Goal: Task Accomplishment & Management: Manage account settings

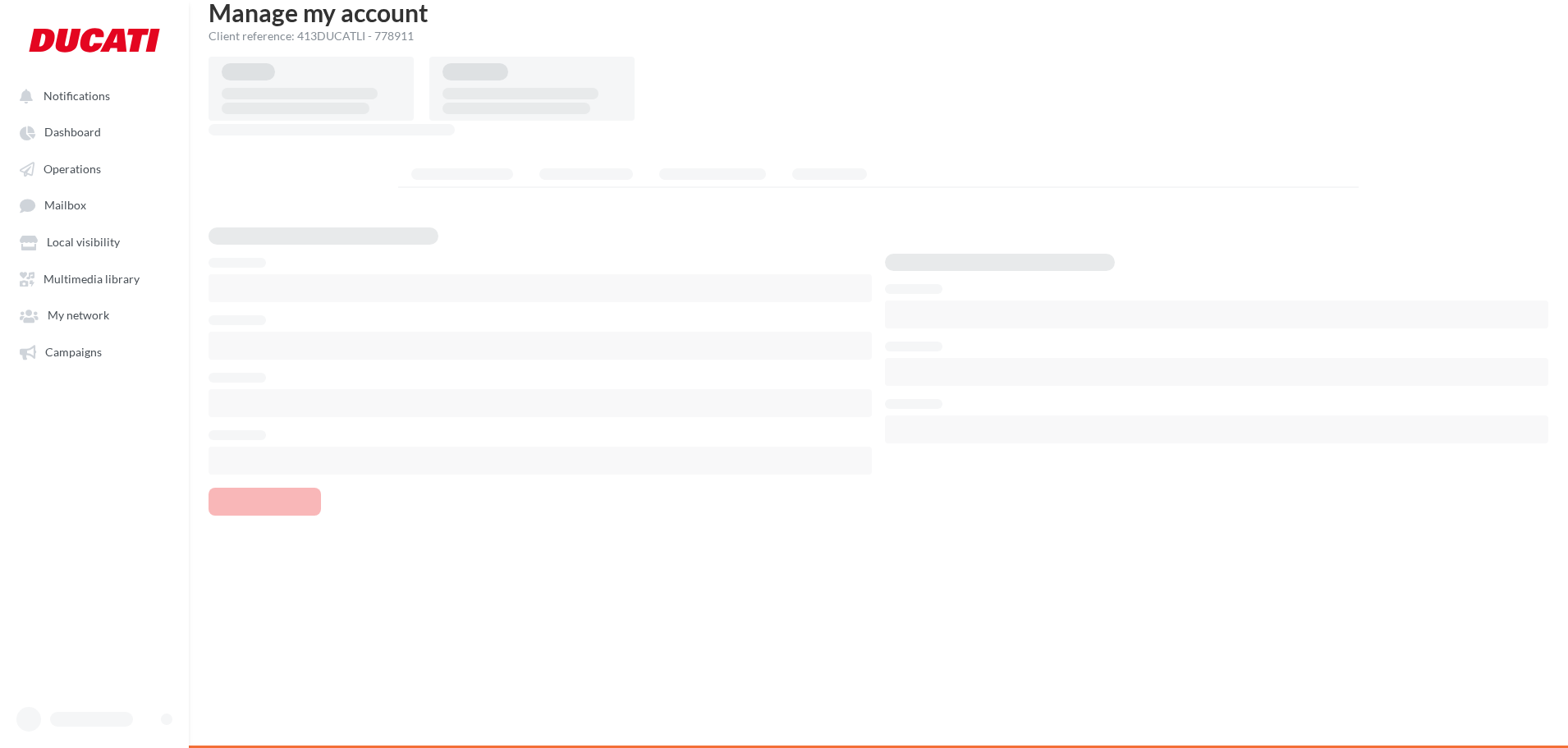
scroll to position [26, 0]
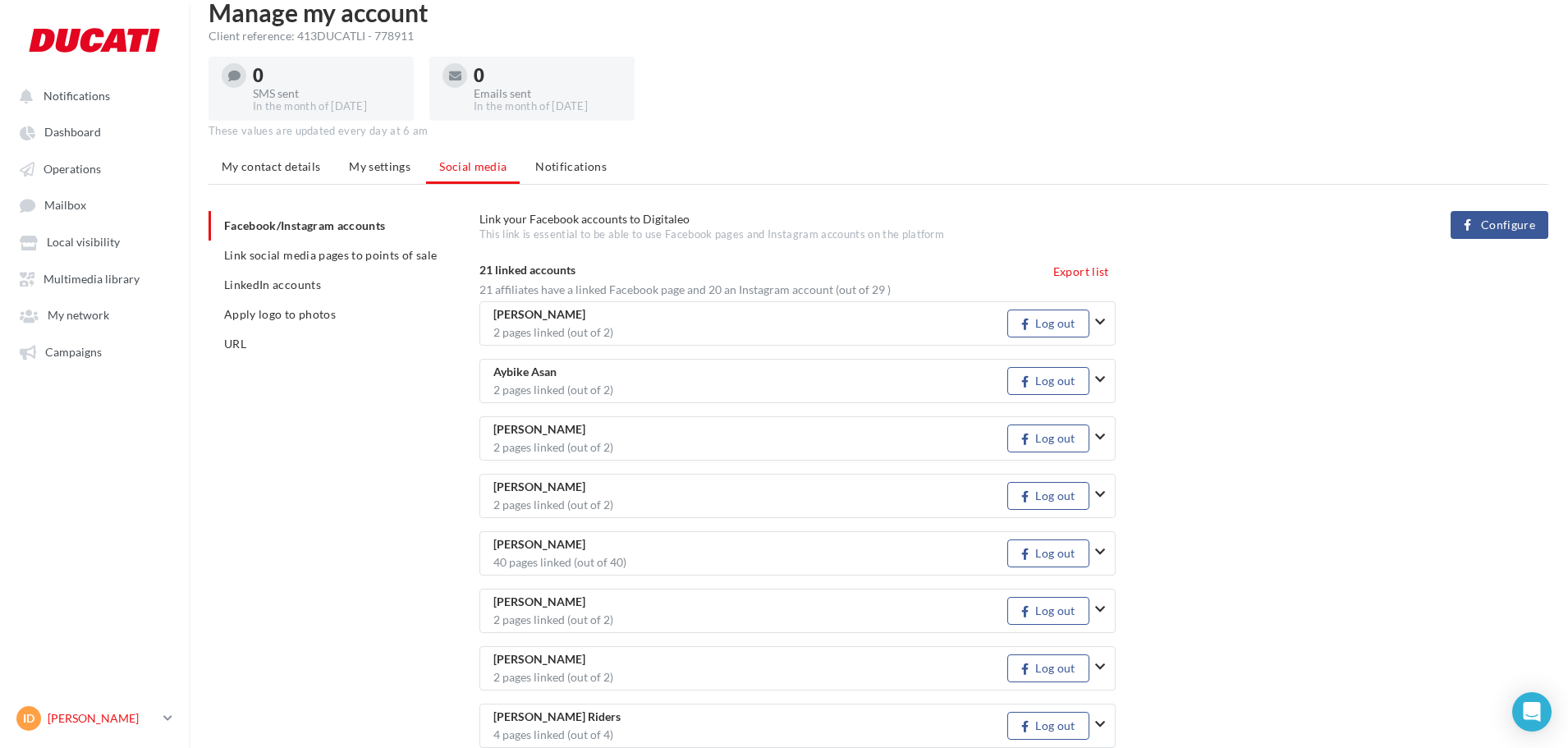
click at [48, 718] on p "[PERSON_NAME]" at bounding box center [102, 718] width 109 height 16
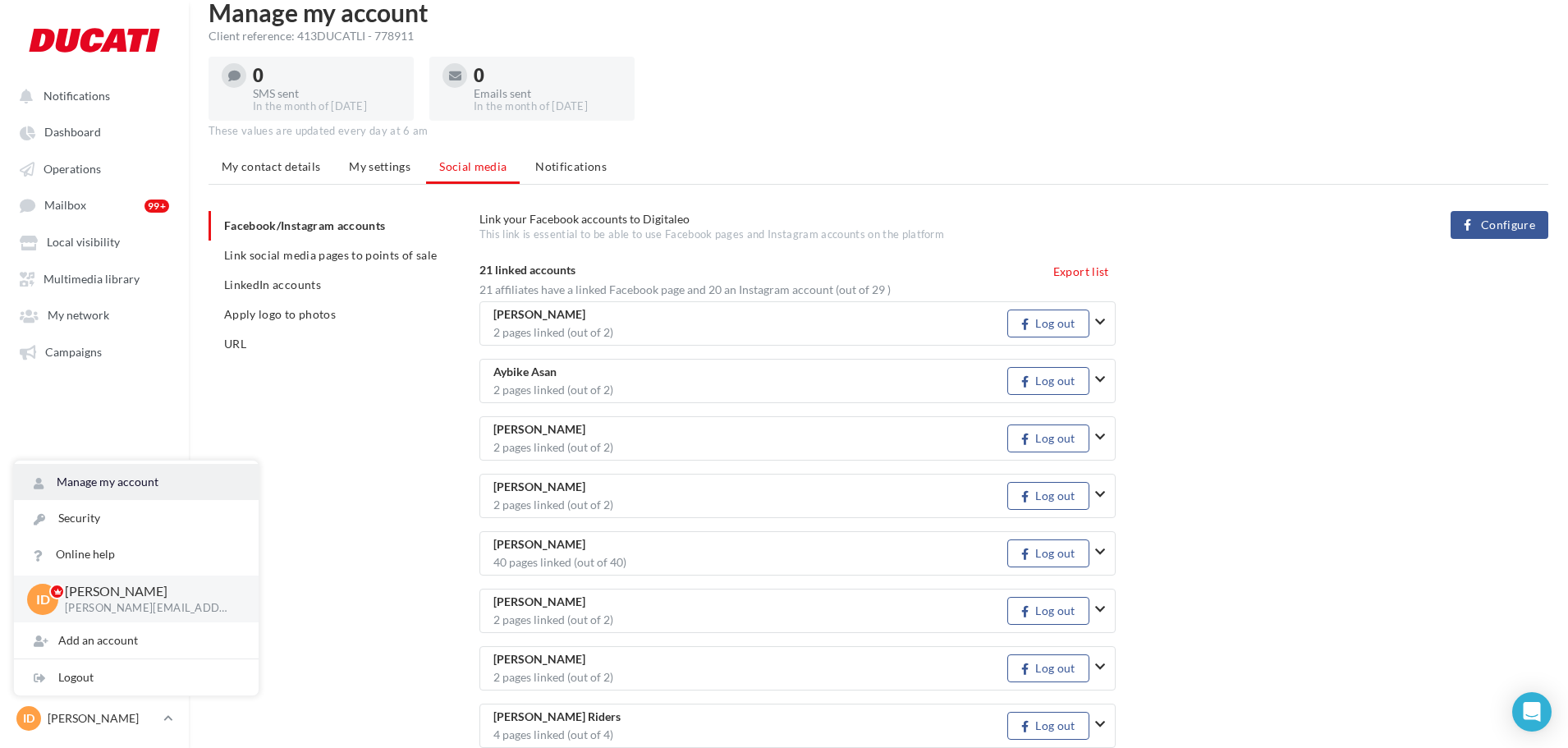
click at [119, 483] on link "Manage my account" at bounding box center [136, 481] width 244 height 37
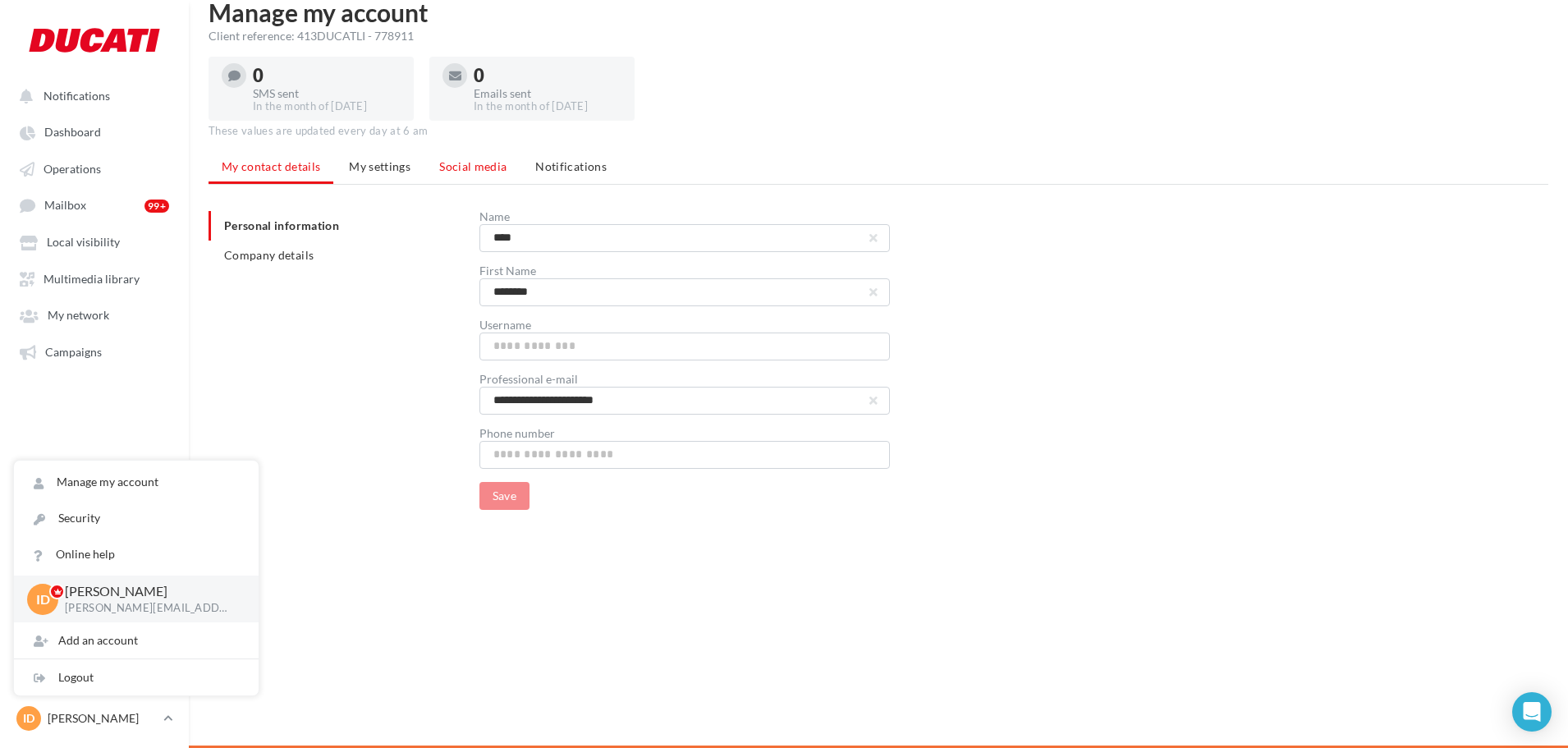
click at [459, 178] on li "Social media" at bounding box center [473, 166] width 94 height 29
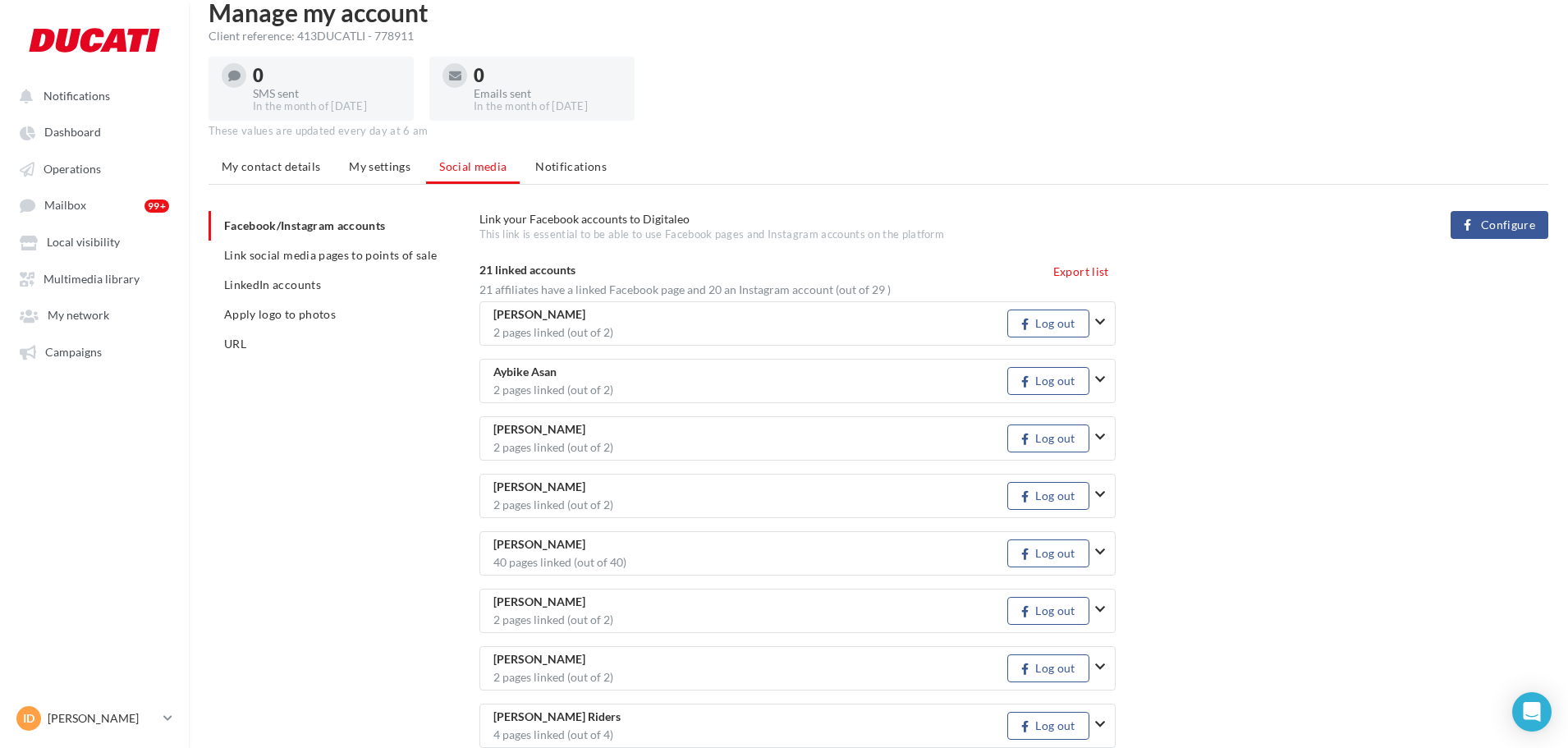
click at [353, 249] on span "Link social media pages to points of sale" at bounding box center [330, 255] width 212 height 14
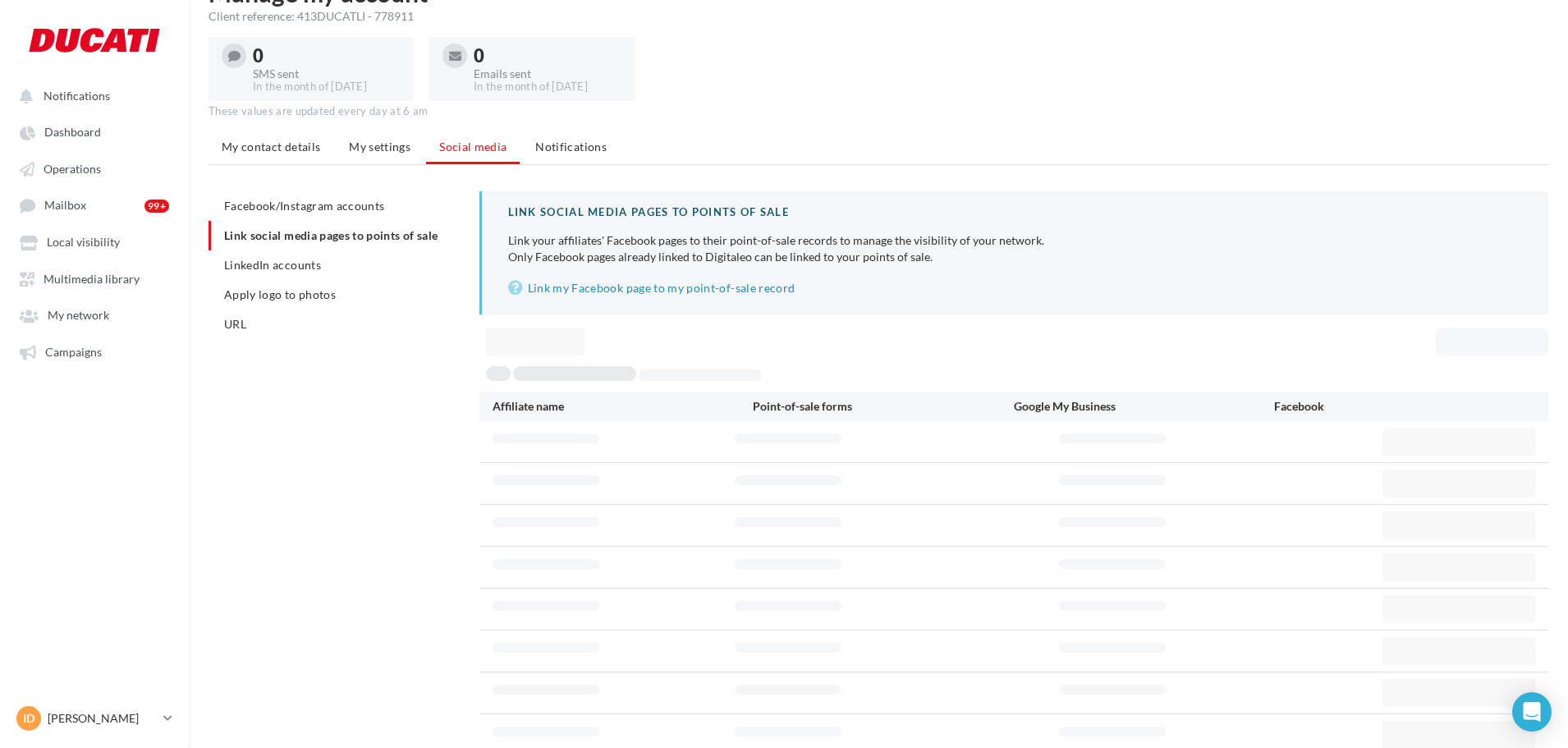
scroll to position [109, 0]
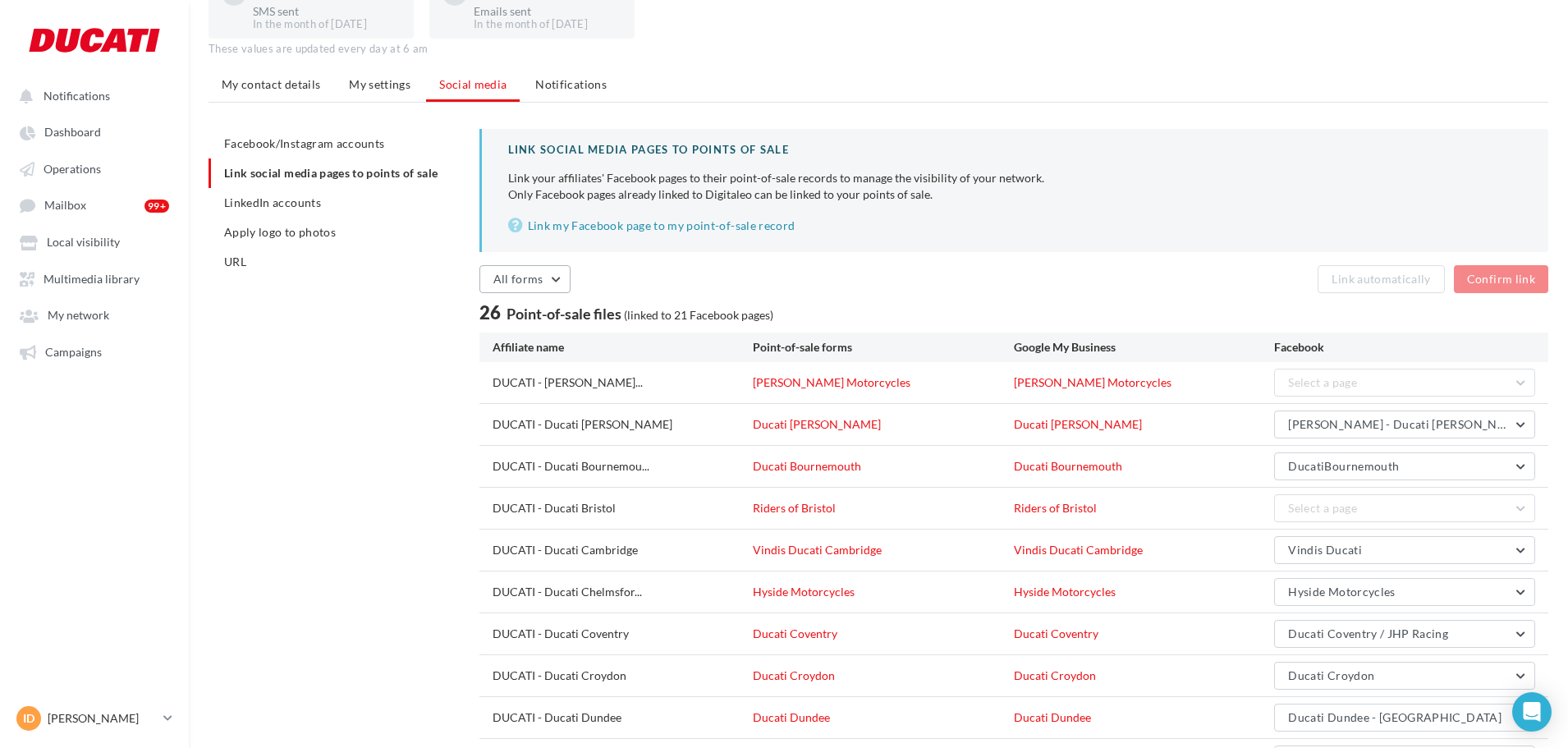
click at [523, 275] on span "All forms" at bounding box center [518, 279] width 50 height 14
click at [550, 387] on button "Unlinked forms" at bounding box center [603, 407] width 246 height 43
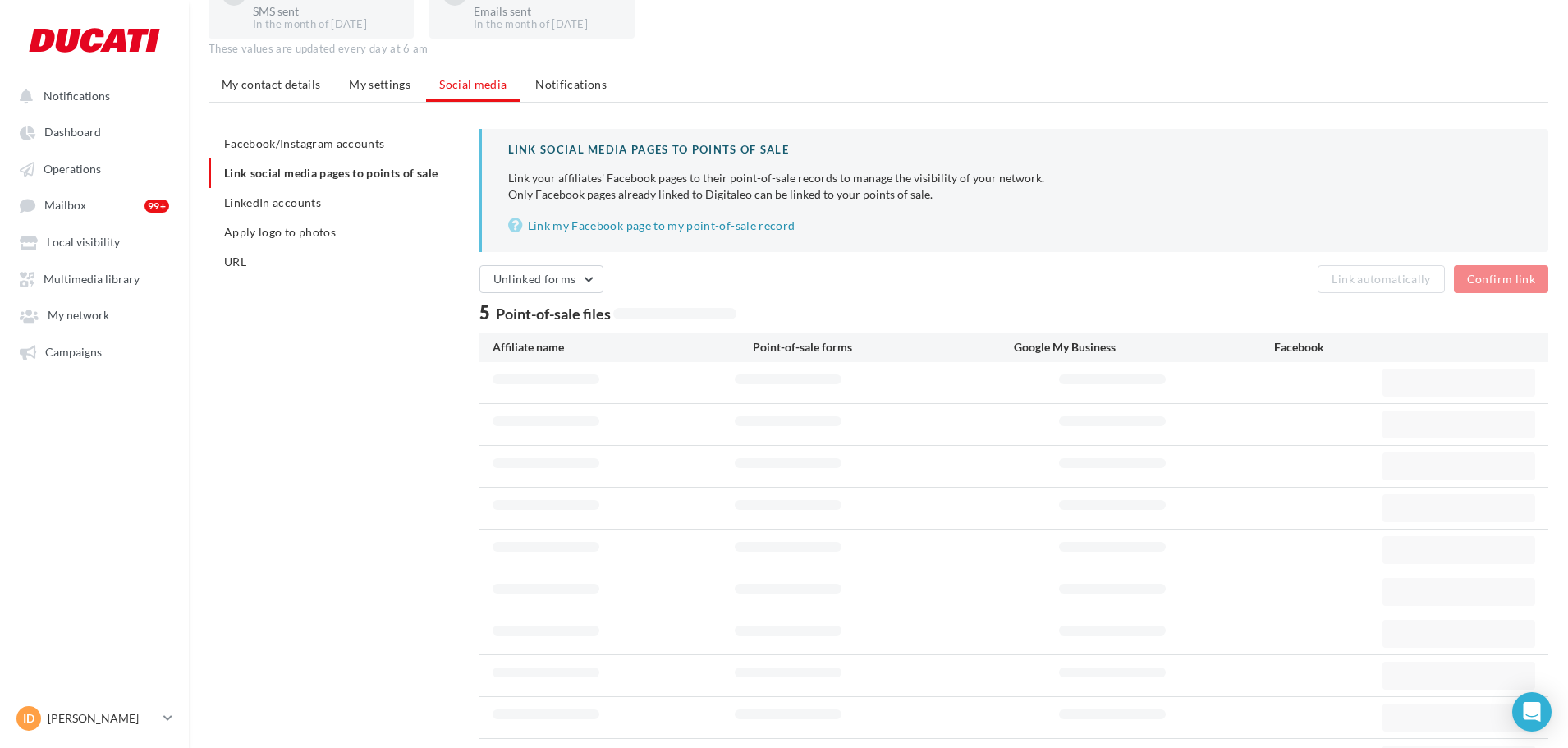
scroll to position [26, 0]
